Goal: Information Seeking & Learning: Learn about a topic

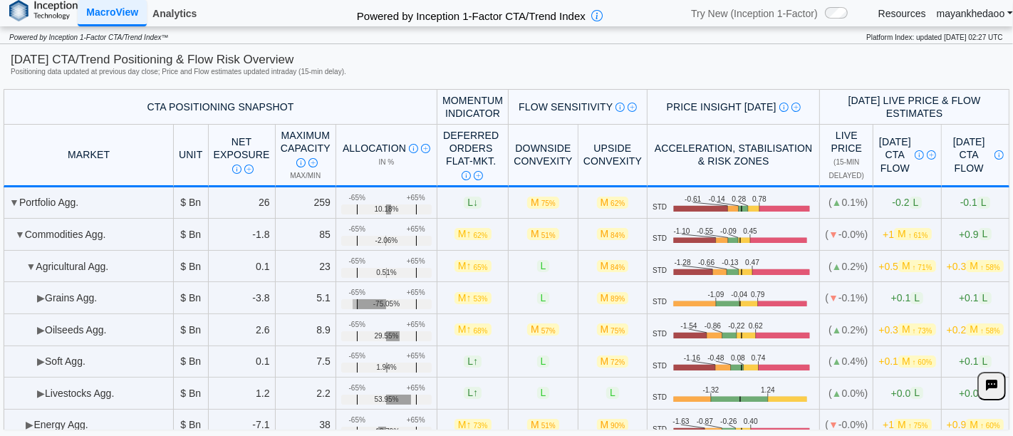
click at [179, 16] on link "Analytics" at bounding box center [175, 13] width 56 height 24
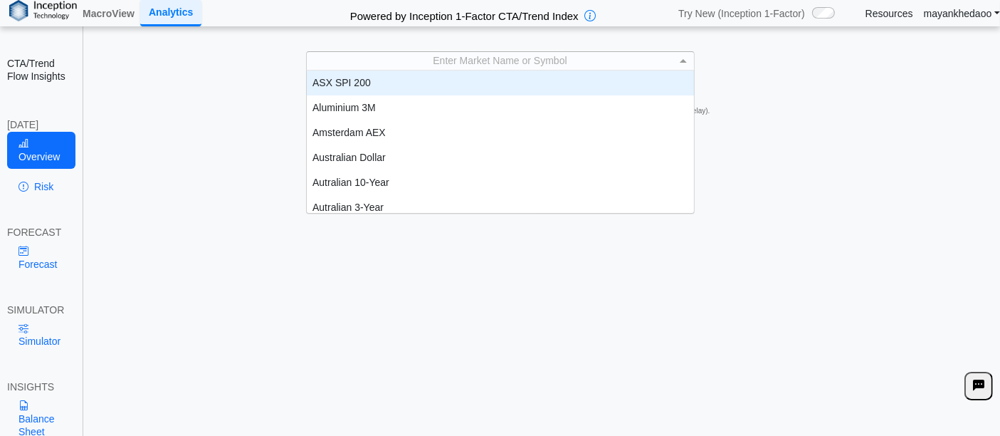
click at [661, 58] on div "Enter Market Name or Symbol" at bounding box center [500, 61] width 387 height 18
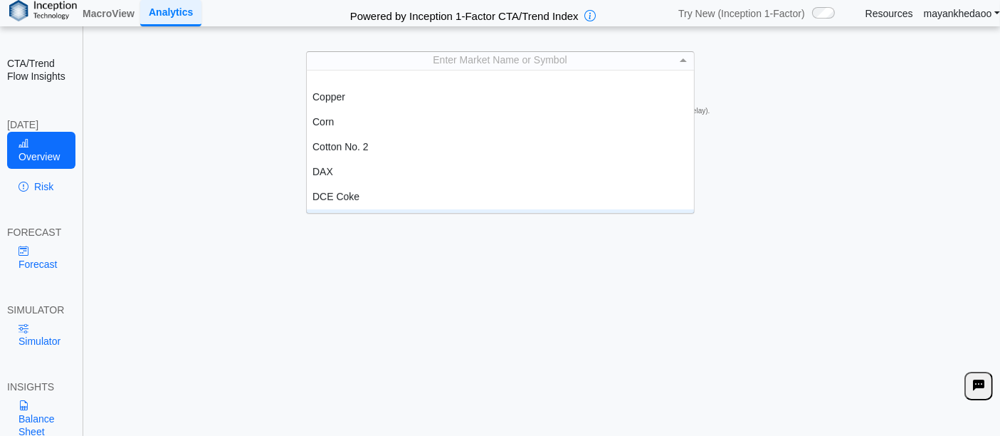
scroll to position [553, 0]
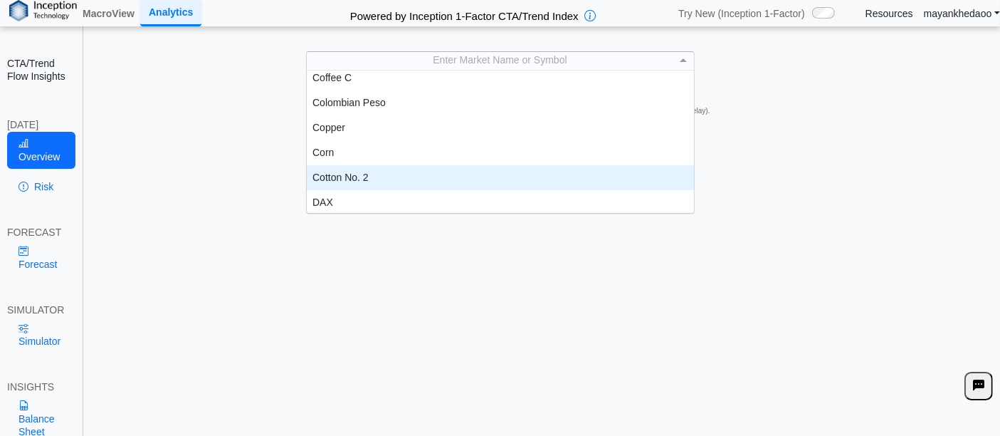
click at [370, 169] on div "Cotton No. 2" at bounding box center [501, 177] width 388 height 25
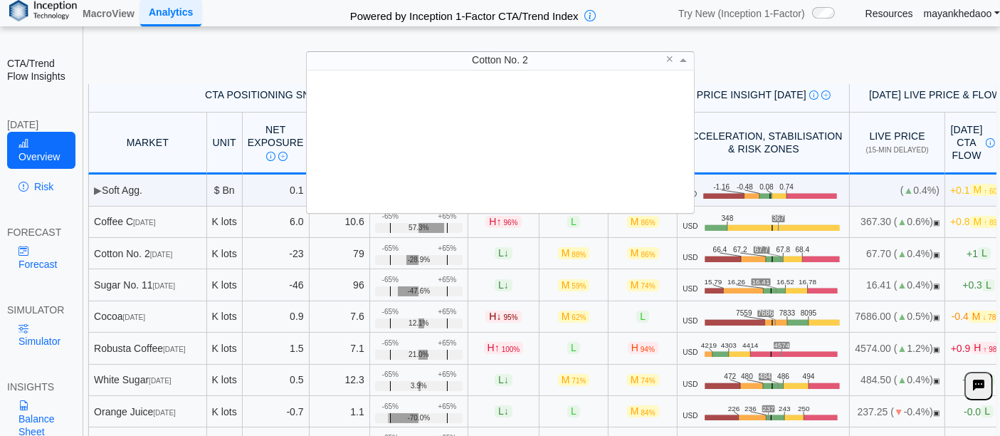
scroll to position [130, 375]
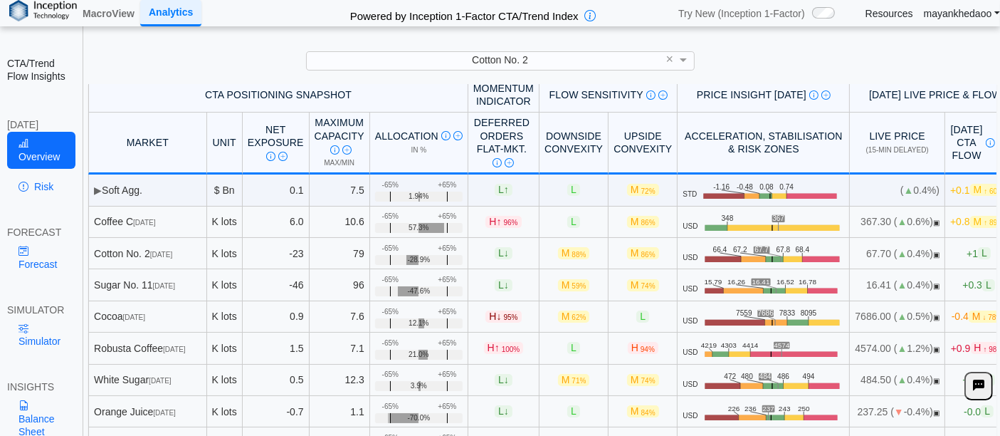
click at [750, 64] on div "Cotton No. 2 ×" at bounding box center [500, 60] width 972 height 19
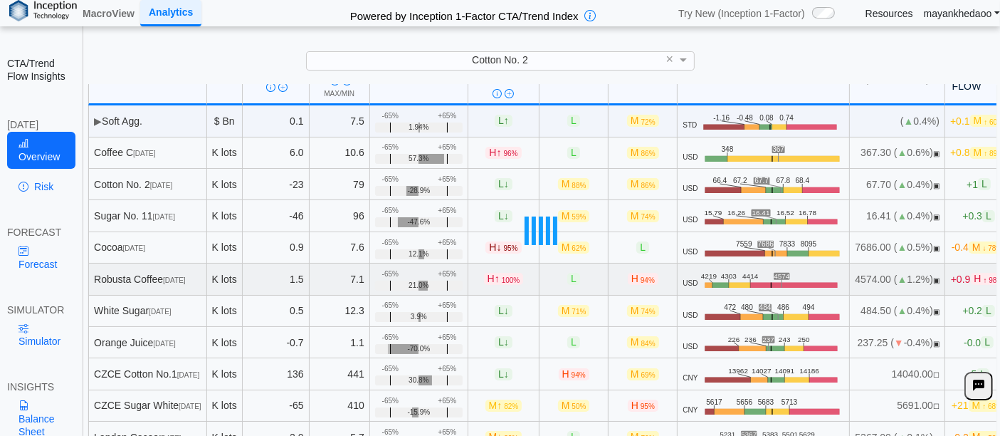
scroll to position [48, 0]
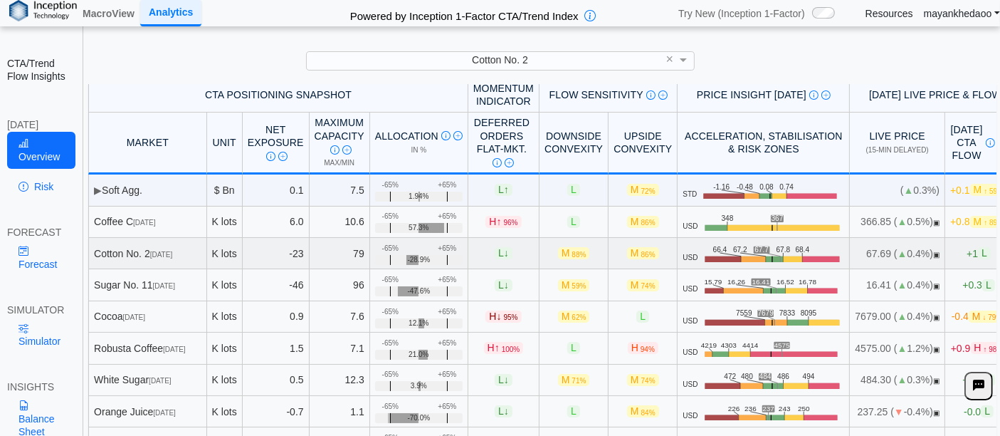
click at [970, 254] on span "+1 L" at bounding box center [979, 253] width 24 height 12
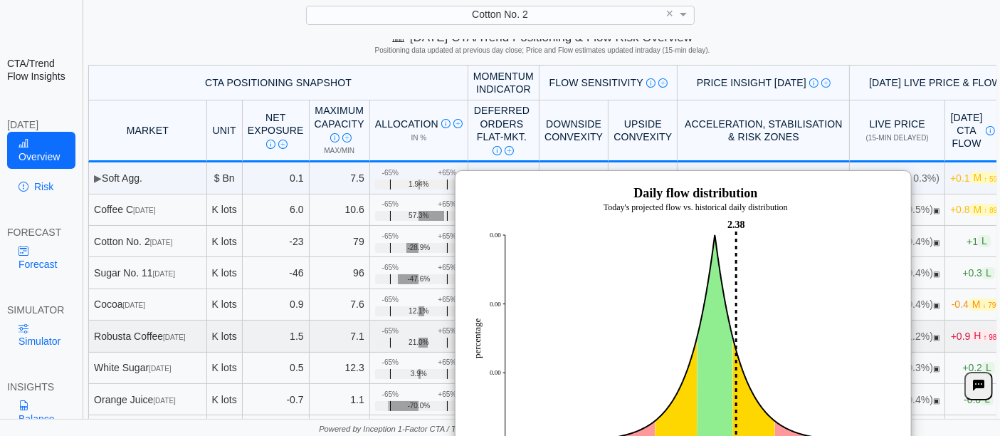
scroll to position [0, 0]
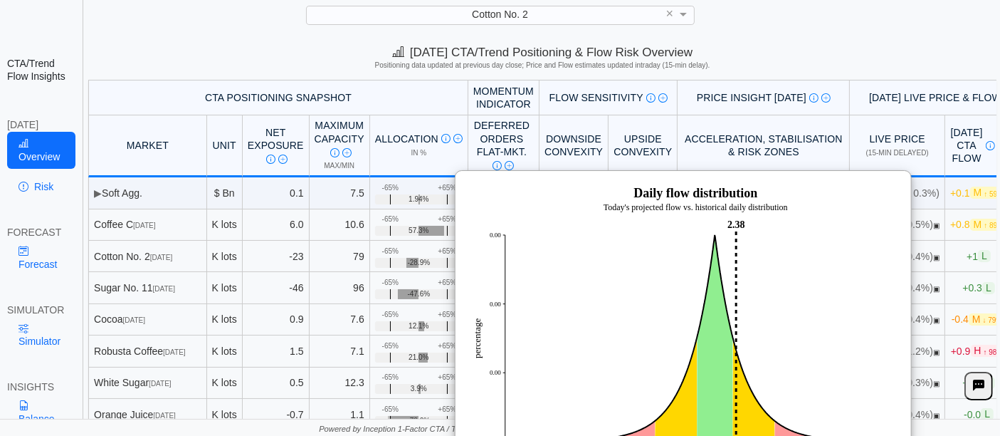
click at [830, 39] on div "Today's CTA/Trend Positioning & Flow Risk Overview Positioning data updated at …" at bounding box center [543, 59] width 916 height 41
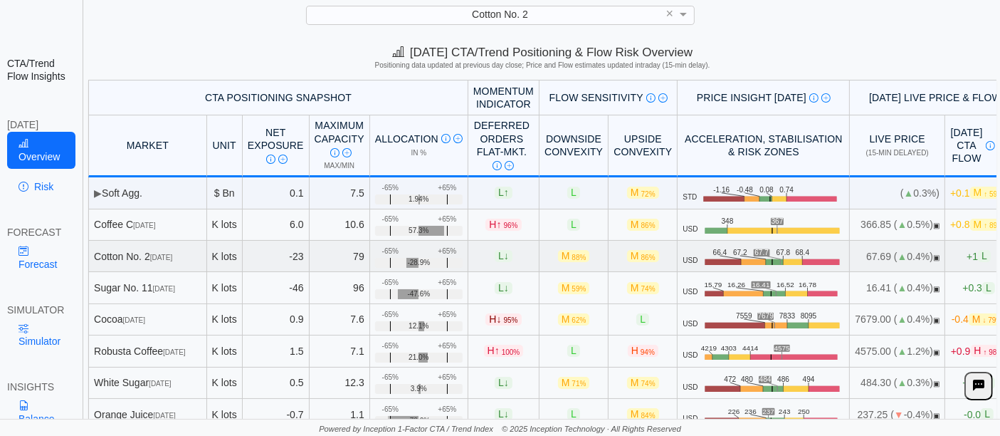
click at [972, 256] on span "+1 L" at bounding box center [979, 256] width 24 height 12
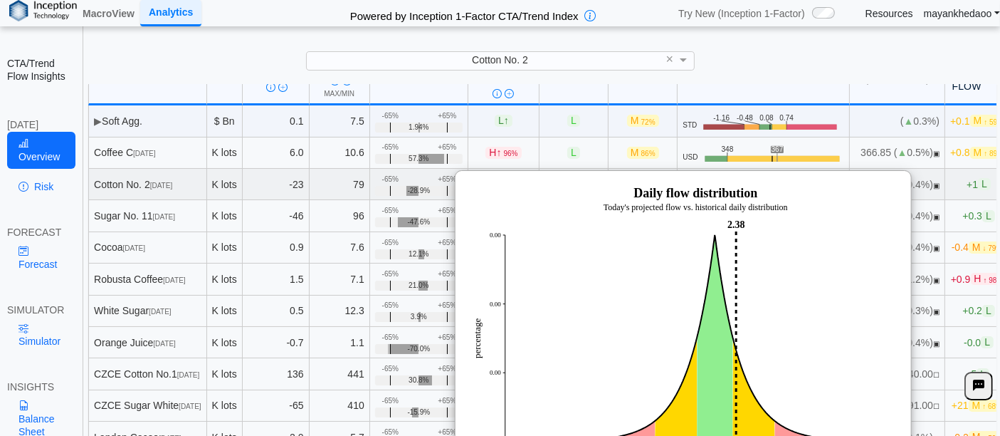
click at [977, 182] on td "+1 L" at bounding box center [980, 184] width 68 height 31
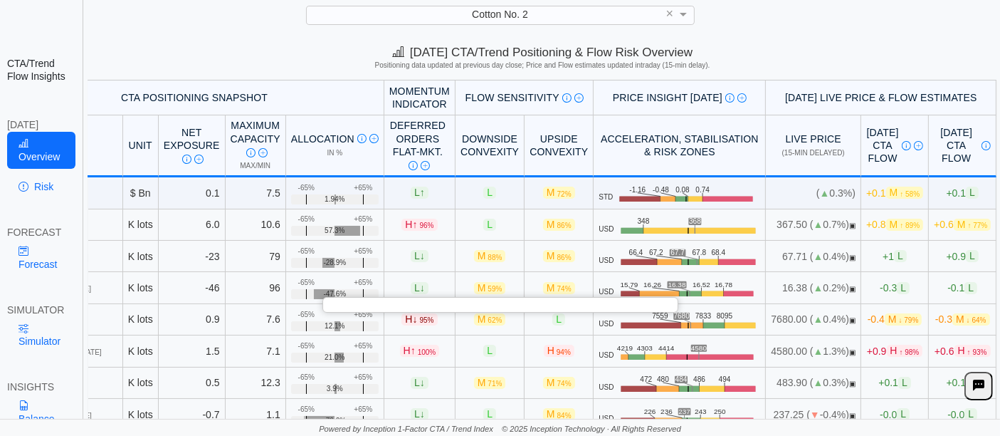
click at [914, 145] on img at bounding box center [918, 145] width 9 height 9
click at [824, 43] on div "Today's CTA/Trend Positioning & Flow Risk Overview Positioning data updated at …" at bounding box center [543, 59] width 916 height 41
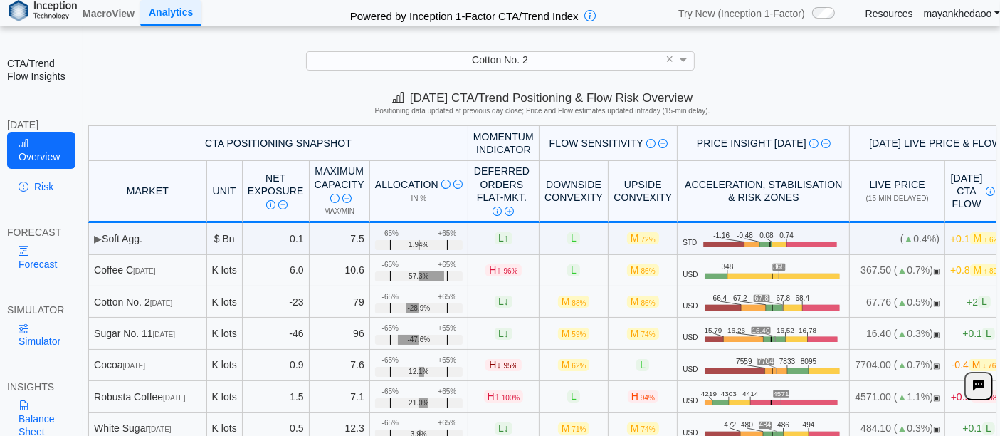
click at [961, 16] on link "mayankhedaoo" at bounding box center [962, 13] width 76 height 13
click at [919, 51] on link "Log out" at bounding box center [931, 47] width 113 height 26
